Goal: Information Seeking & Learning: Learn about a topic

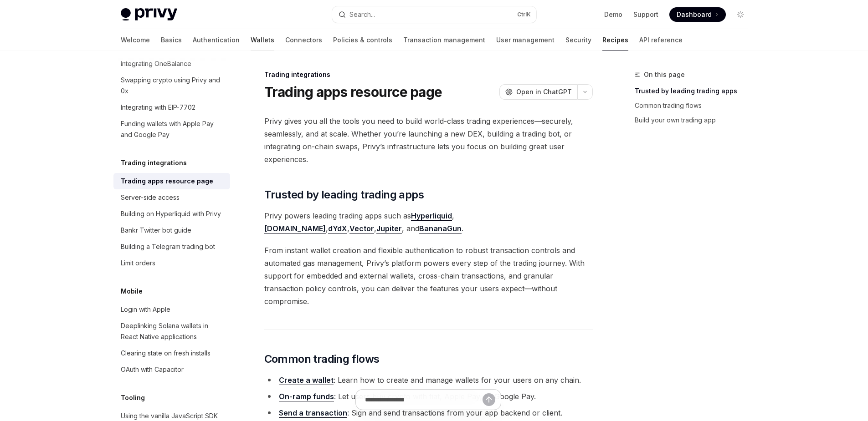
click at [251, 42] on link "Wallets" at bounding box center [263, 40] width 24 height 22
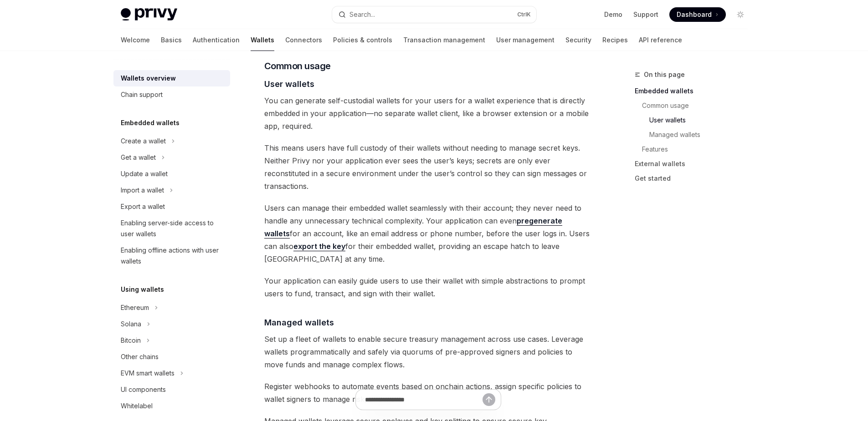
scroll to position [501, 0]
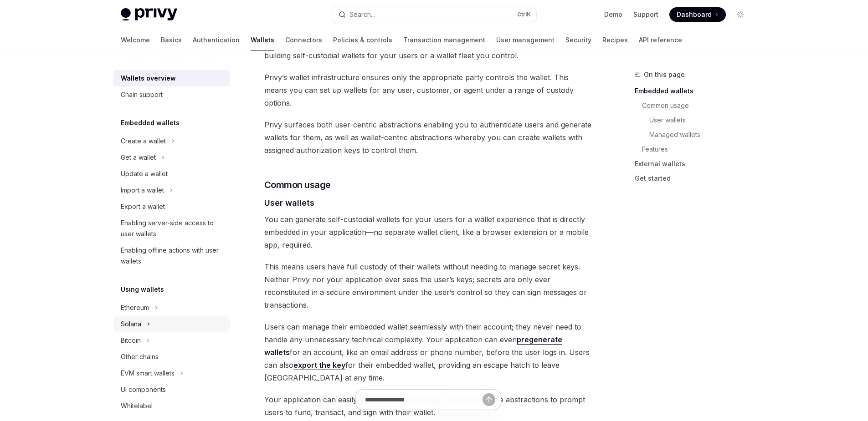
click at [141, 321] on div "Solana" at bounding box center [131, 324] width 21 height 11
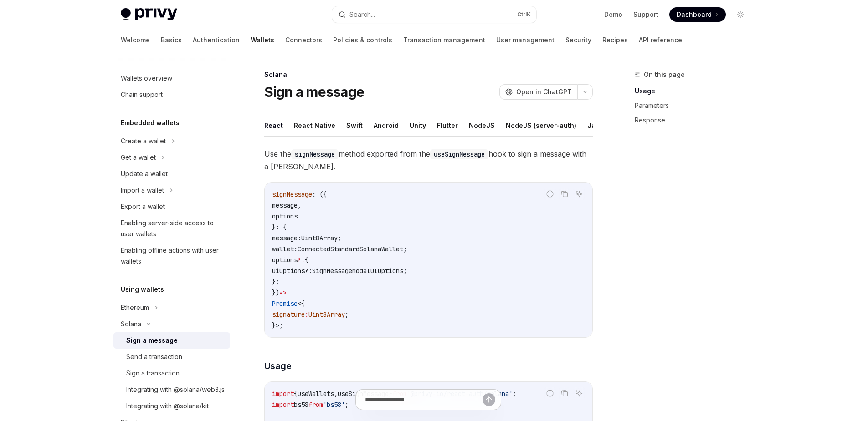
scroll to position [0, 37]
click at [625, 143] on div "On this page Usage Parameters Response" at bounding box center [686, 245] width 139 height 352
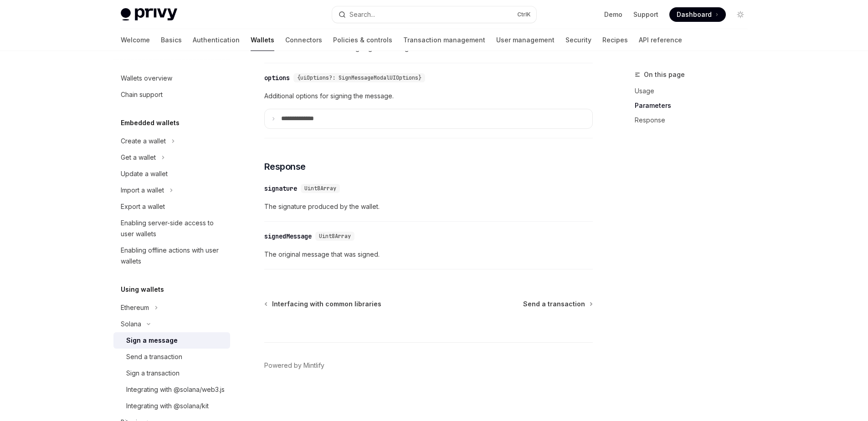
scroll to position [700, 0]
click at [157, 159] on div "Get a wallet" at bounding box center [171, 157] width 117 height 16
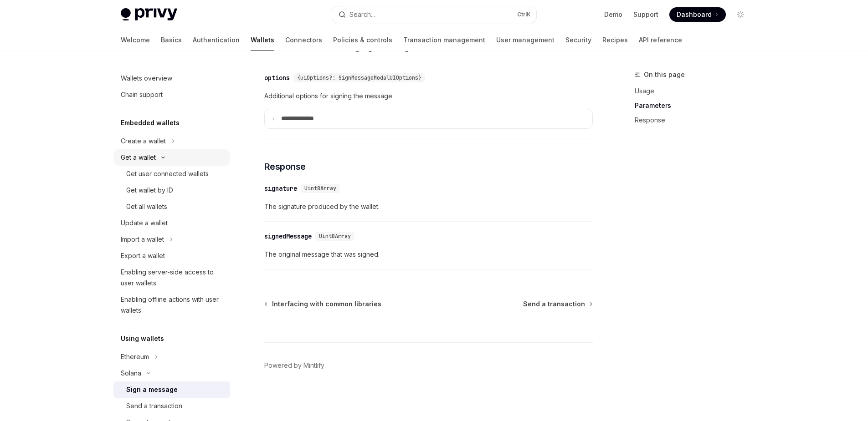
scroll to position [700, 0]
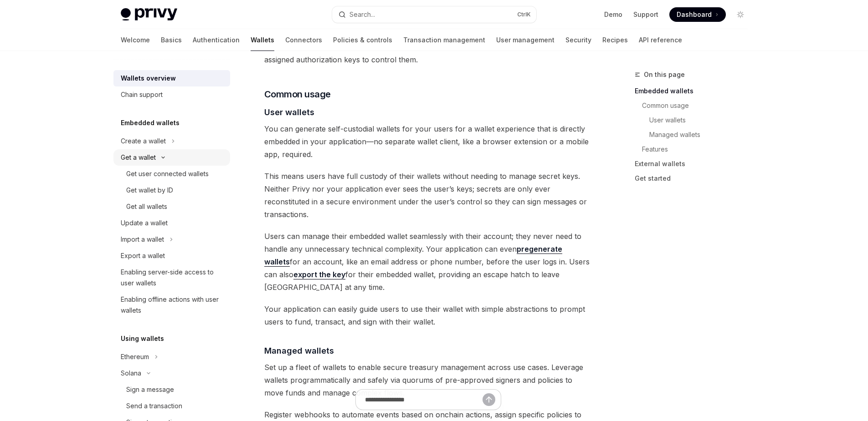
scroll to position [501, 0]
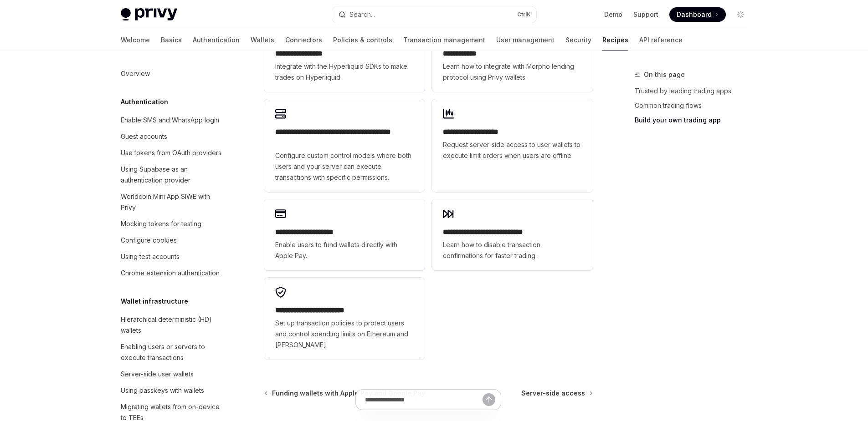
scroll to position [631, 0]
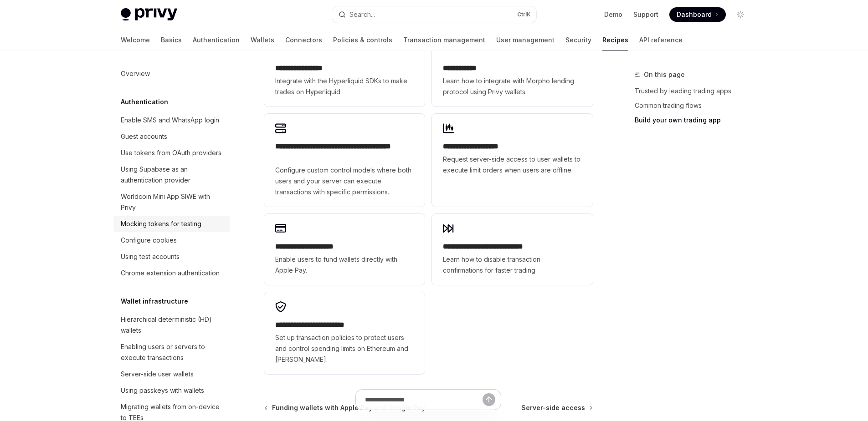
click at [165, 230] on div "Mocking tokens for testing" at bounding box center [161, 224] width 81 height 11
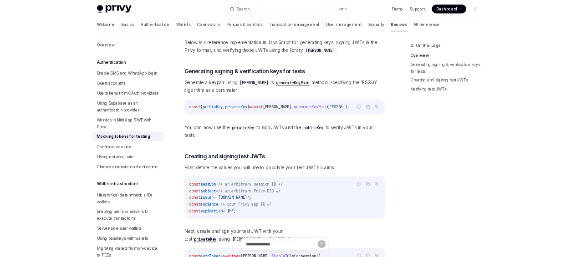
scroll to position [410, 0]
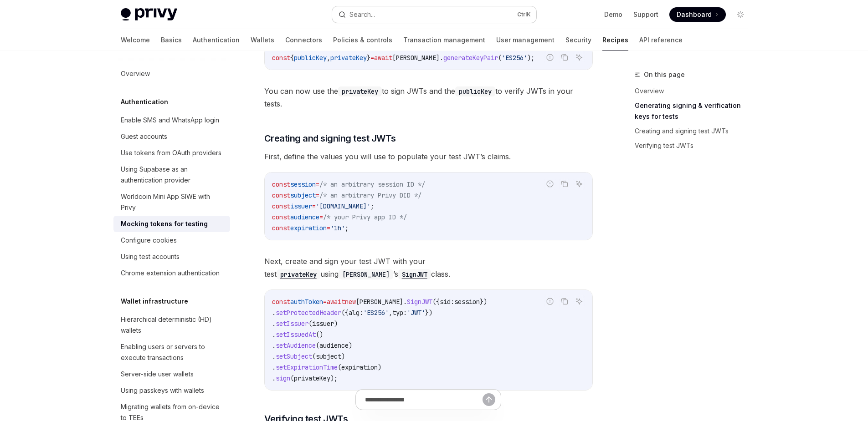
type textarea "*"
